Goal: Navigation & Orientation: Find specific page/section

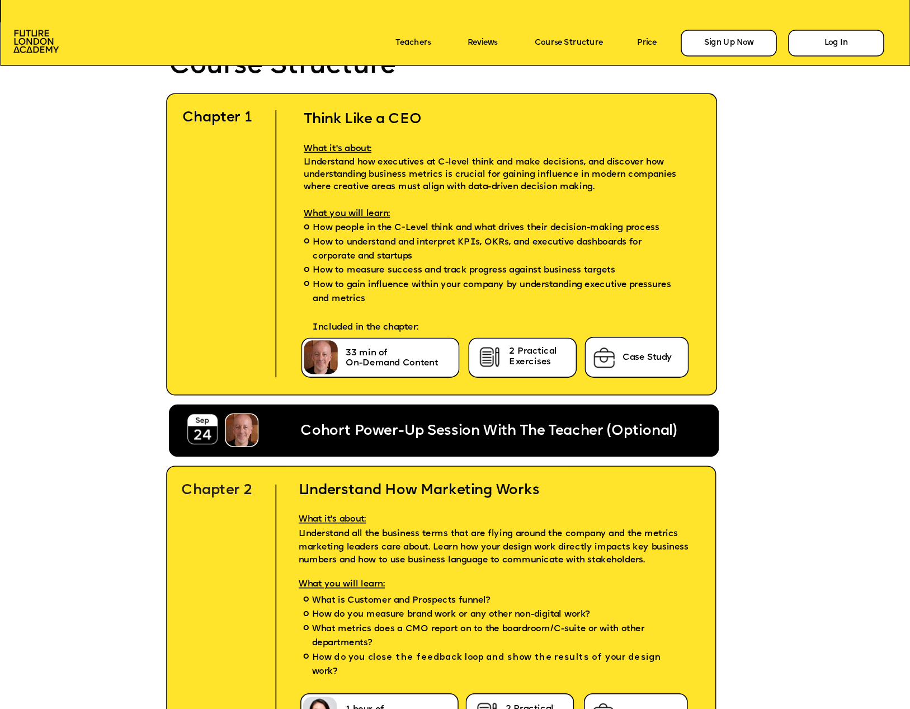
scroll to position [2749, 0]
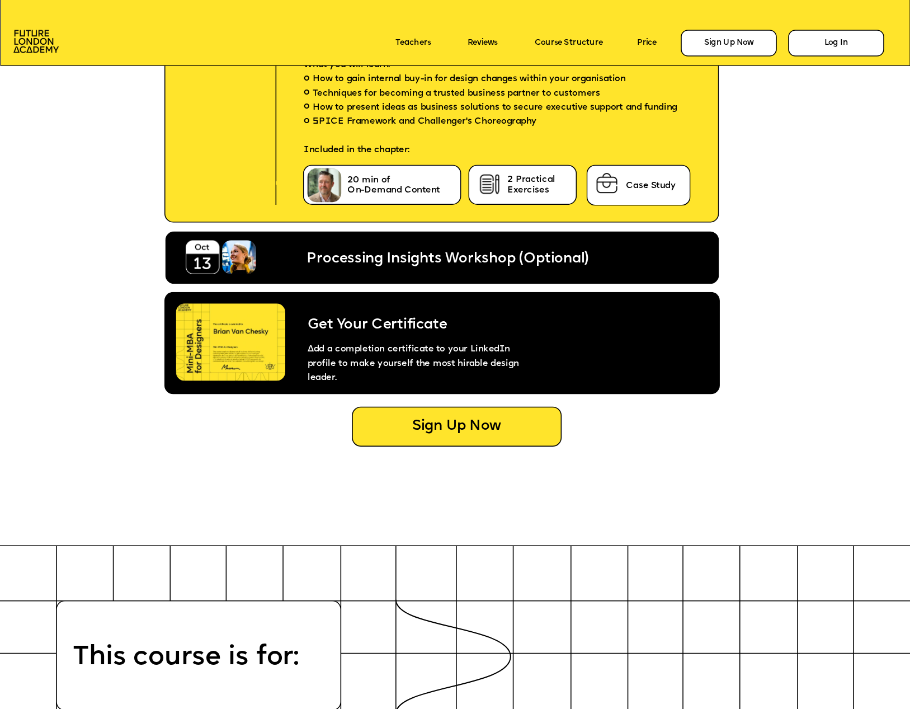
scroll to position [4952, 0]
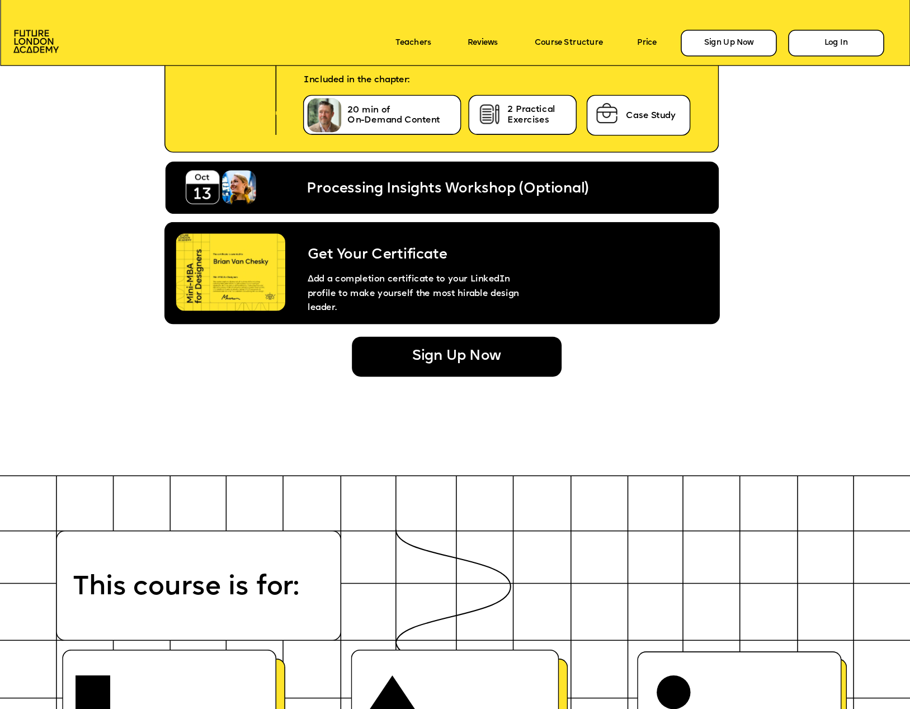
click at [520, 361] on div "Sign Up Now" at bounding box center [457, 357] width 210 height 40
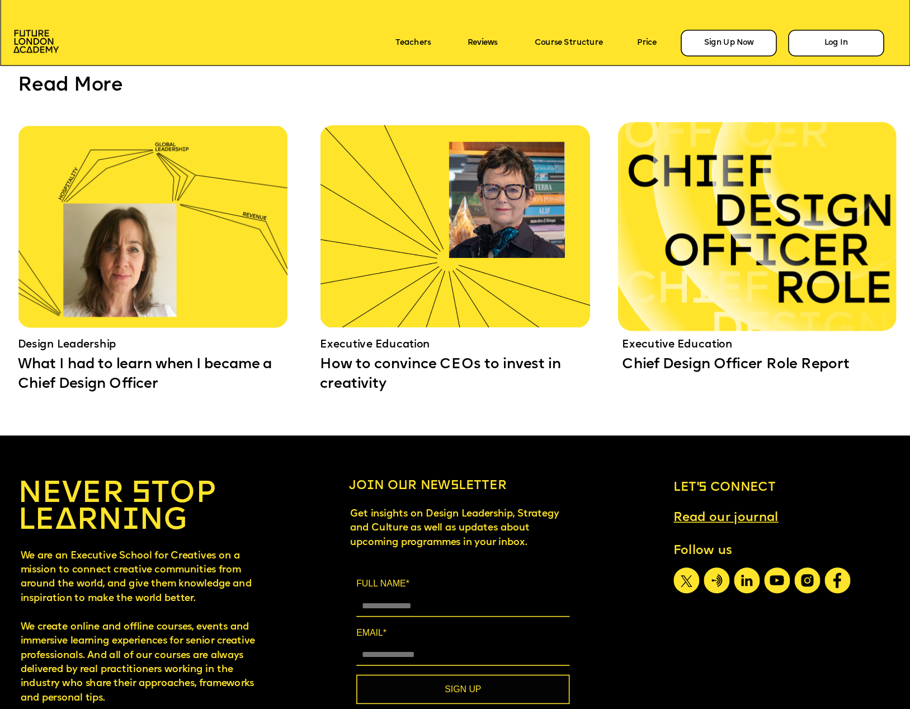
scroll to position [8184, 0]
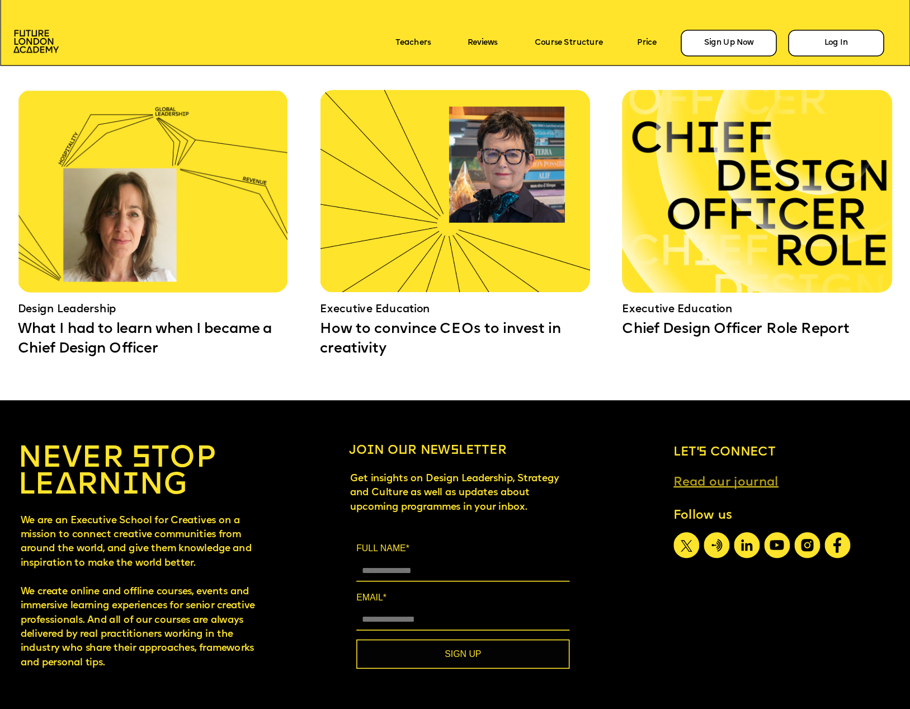
click at [752, 483] on link "Read our journal" at bounding box center [725, 483] width 105 height 14
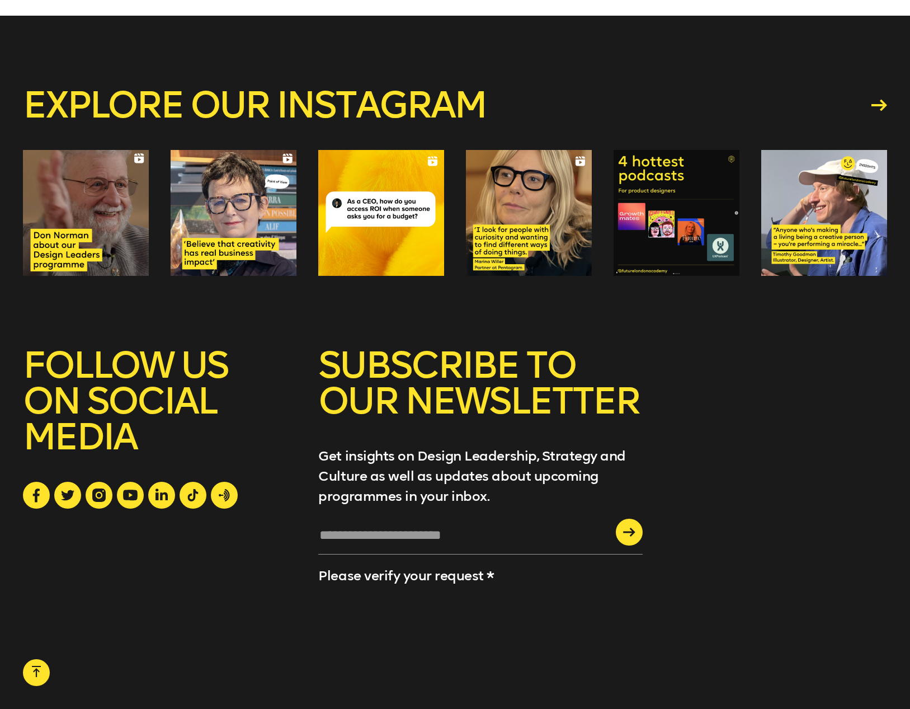
scroll to position [2103, 0]
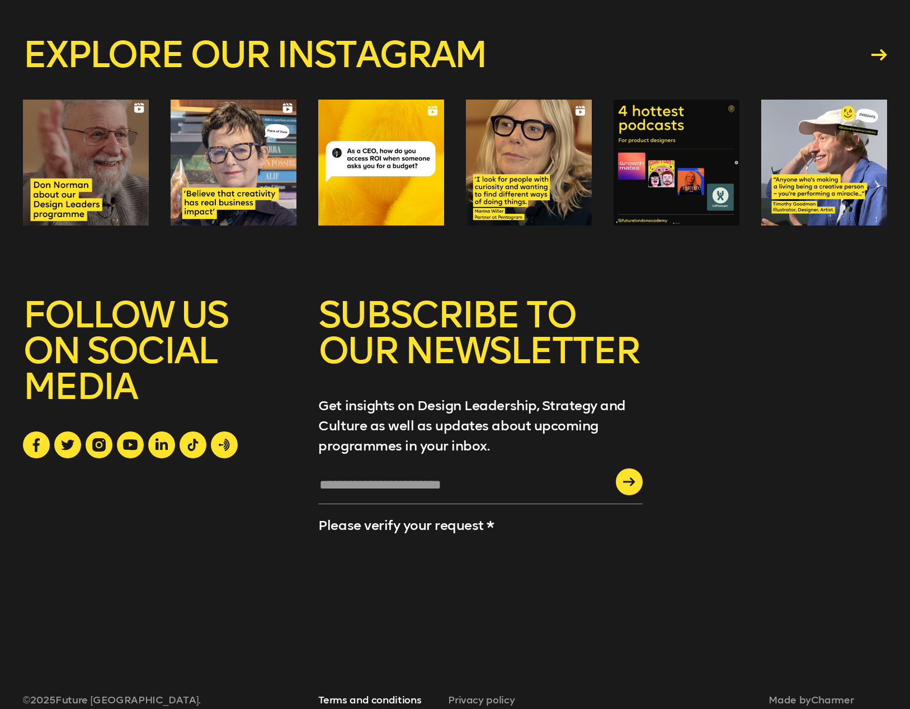
click at [352, 694] on link "Terms and conditions" at bounding box center [369, 700] width 103 height 12
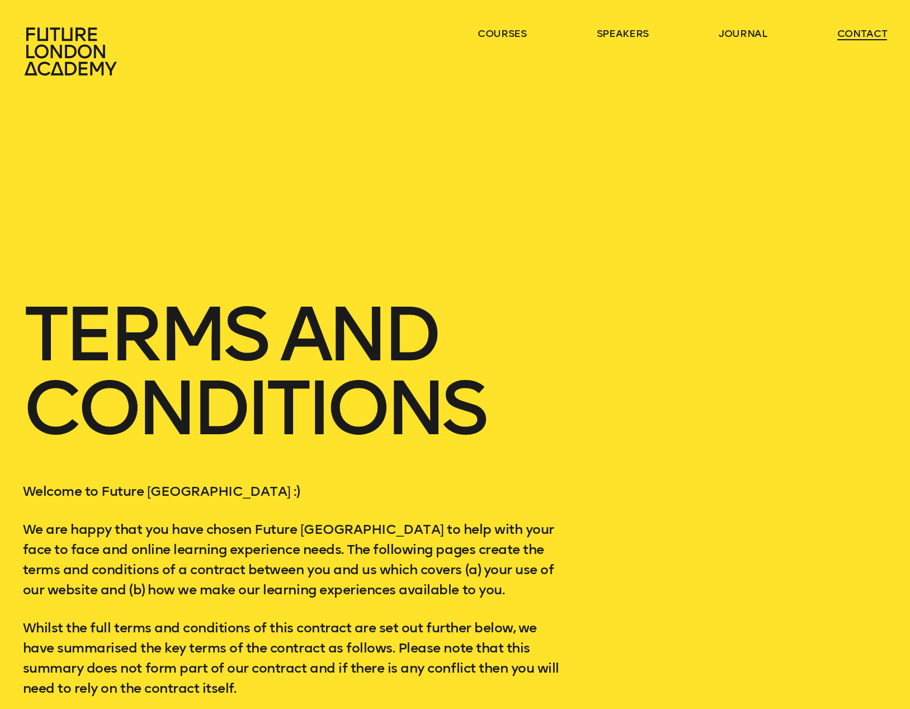
click at [868, 35] on link "contact" at bounding box center [862, 33] width 50 height 13
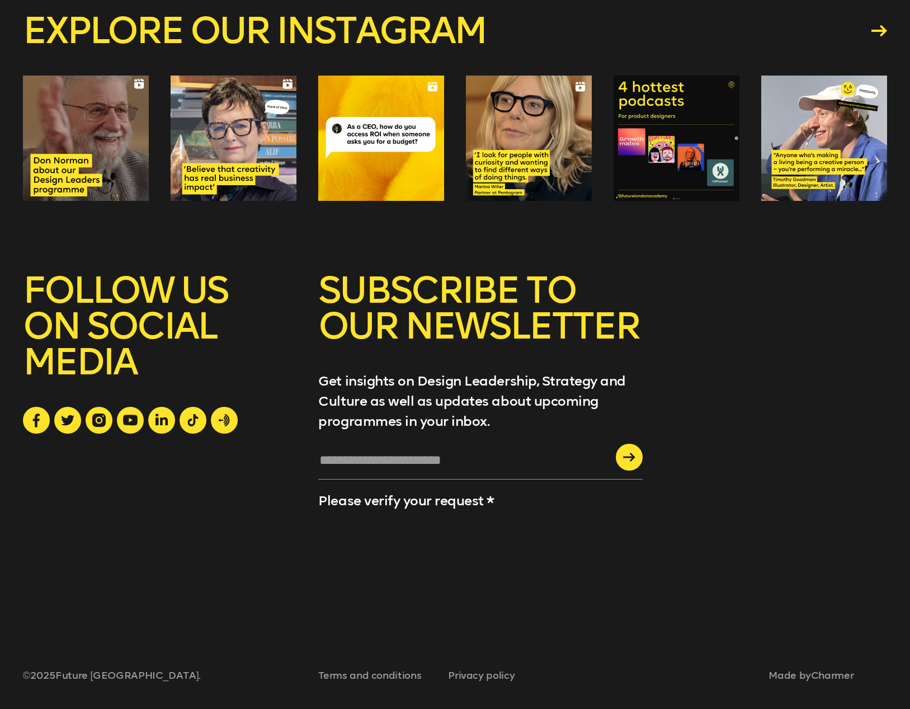
scroll to position [1494, 0]
click at [846, 673] on link "Charmer" at bounding box center [832, 675] width 43 height 12
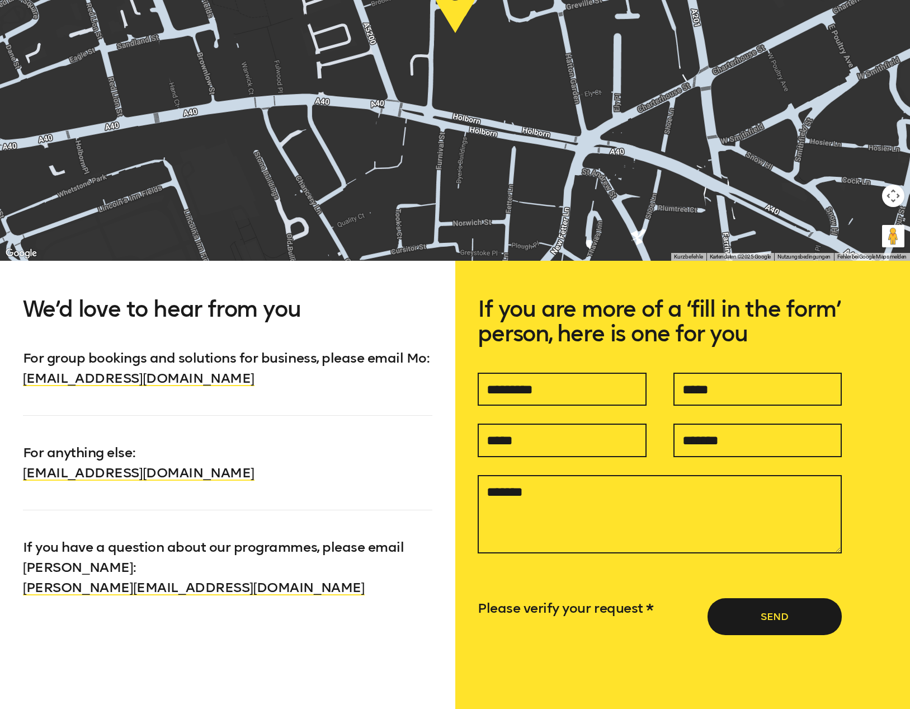
scroll to position [0, 0]
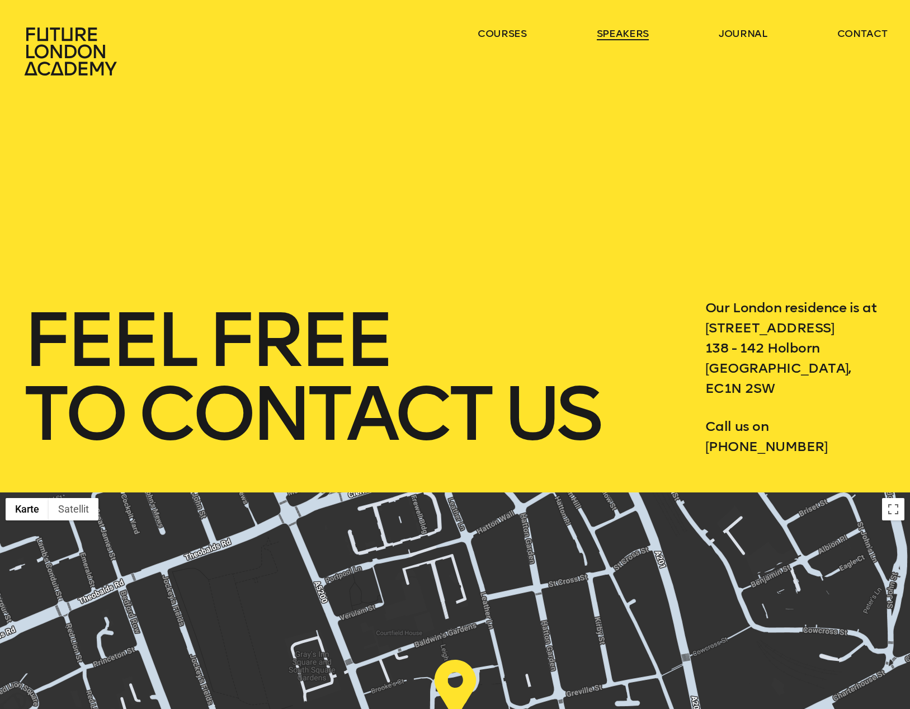
click at [628, 36] on link "speakers" at bounding box center [623, 33] width 52 height 13
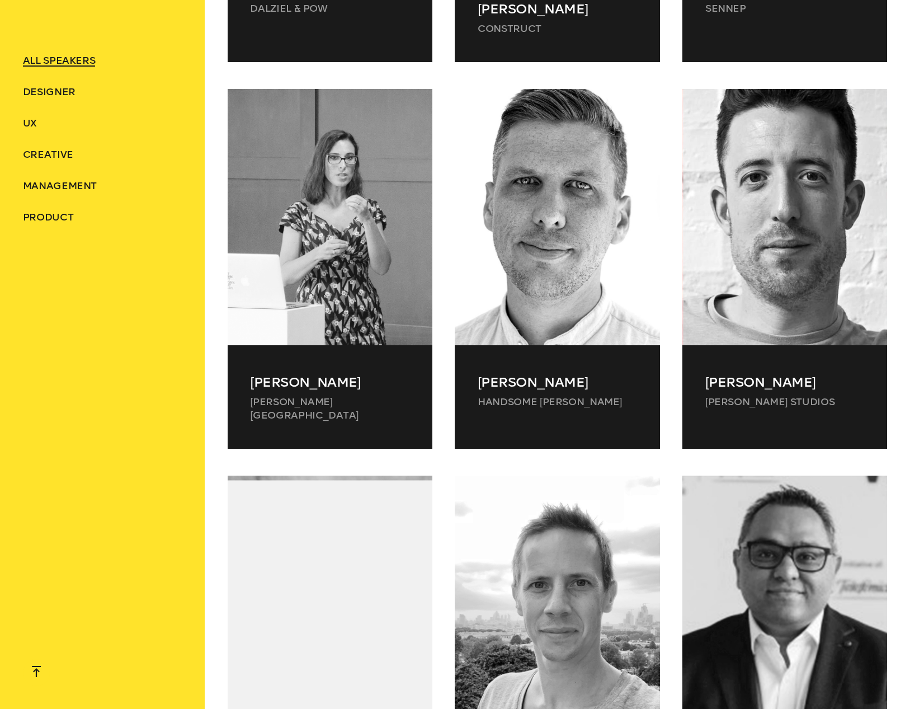
scroll to position [6956, 0]
